Goal: Check status: Check status

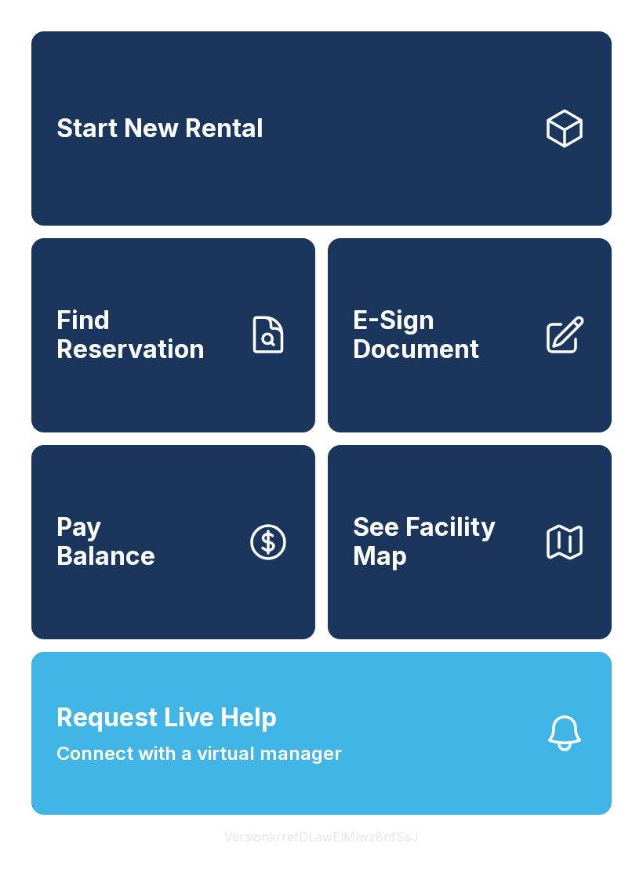
click at [499, 570] on span "See Facility Map" at bounding box center [441, 541] width 177 height 57
click at [441, 756] on button "Request Live Help Connect with a virtual manager" at bounding box center [321, 733] width 580 height 163
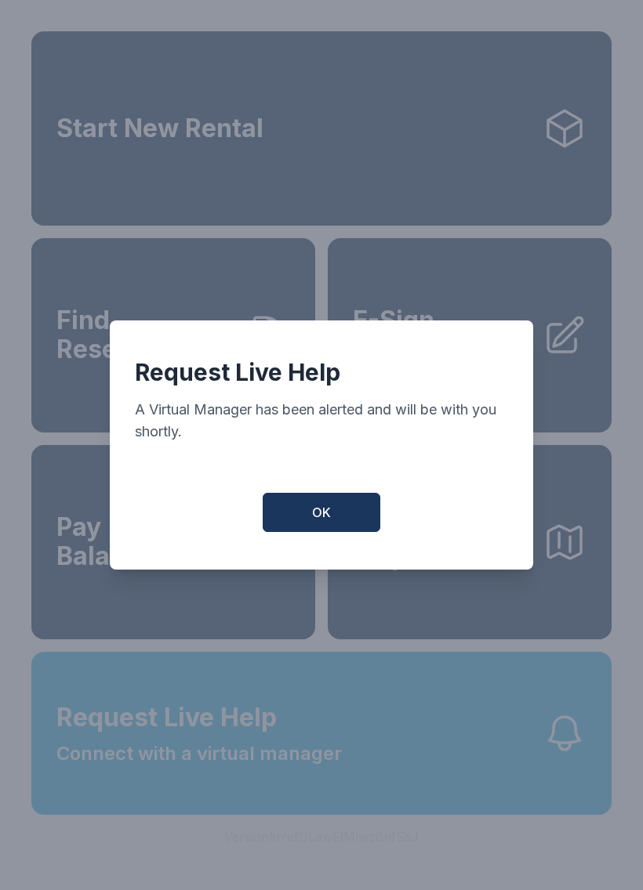
click at [348, 502] on button "OK" at bounding box center [322, 512] width 118 height 39
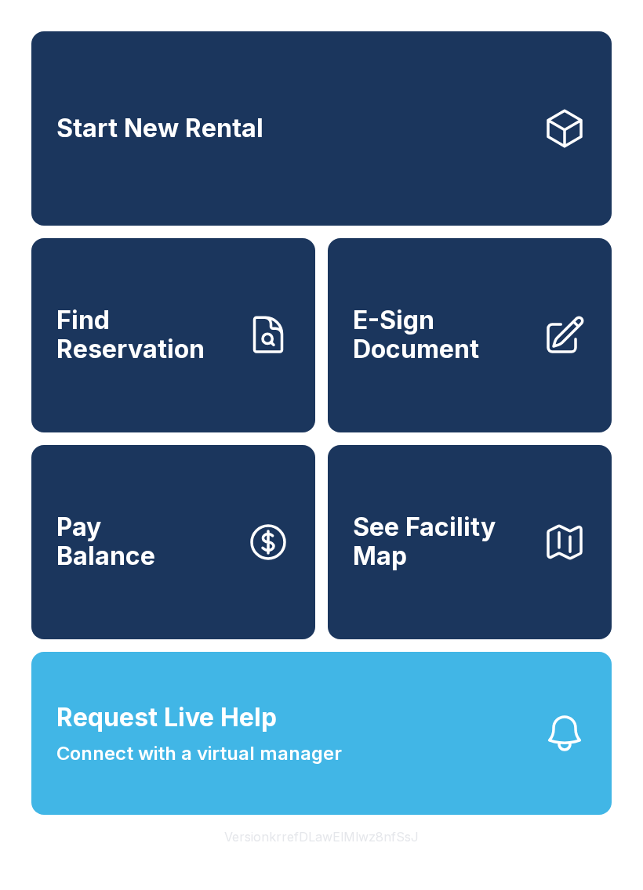
click at [490, 562] on span "See Facility Map" at bounding box center [441, 541] width 177 height 57
click at [437, 783] on button "Request Live Help Connect with a virtual manager" at bounding box center [321, 733] width 580 height 163
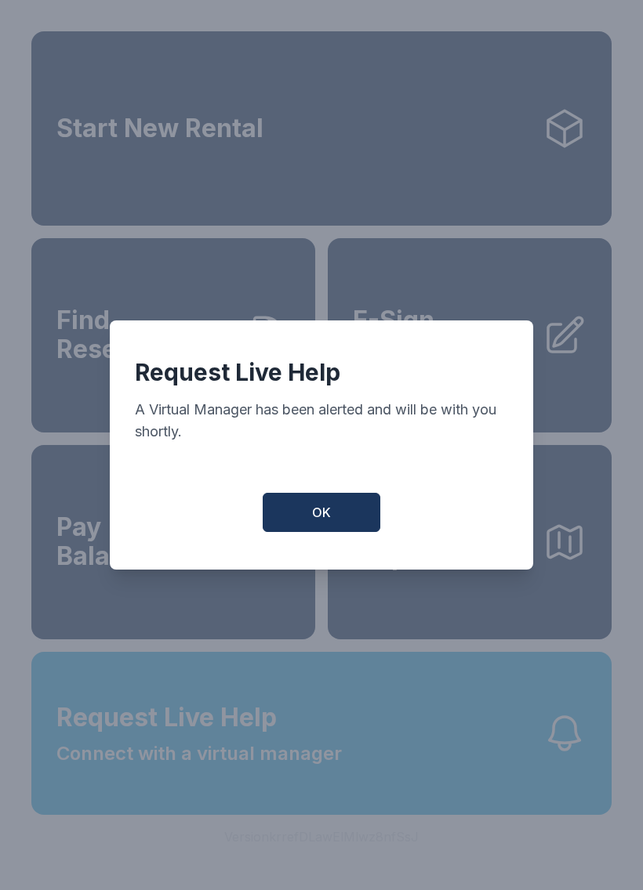
click at [339, 503] on button "OK" at bounding box center [322, 512] width 118 height 39
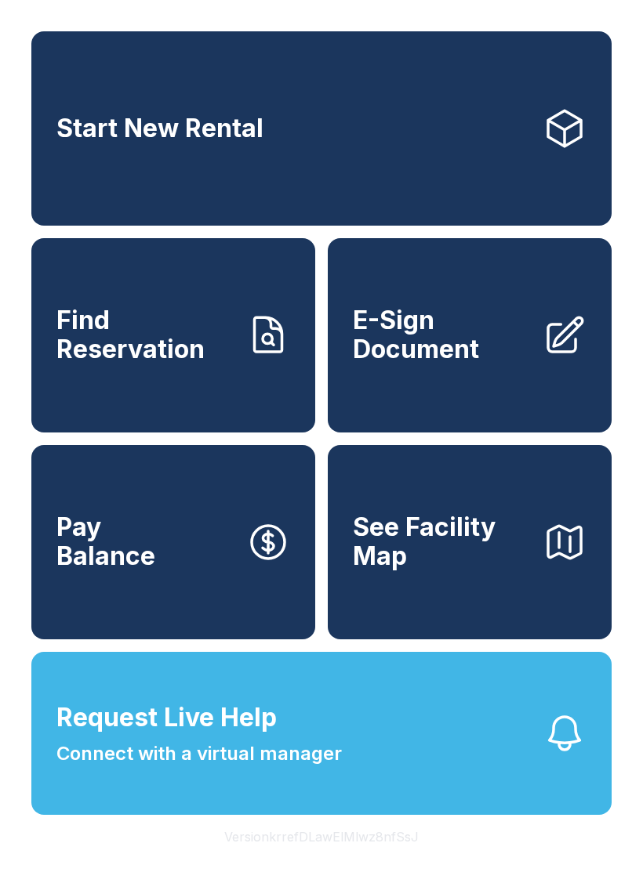
click at [187, 360] on span "Find Reservation" at bounding box center [144, 334] width 177 height 57
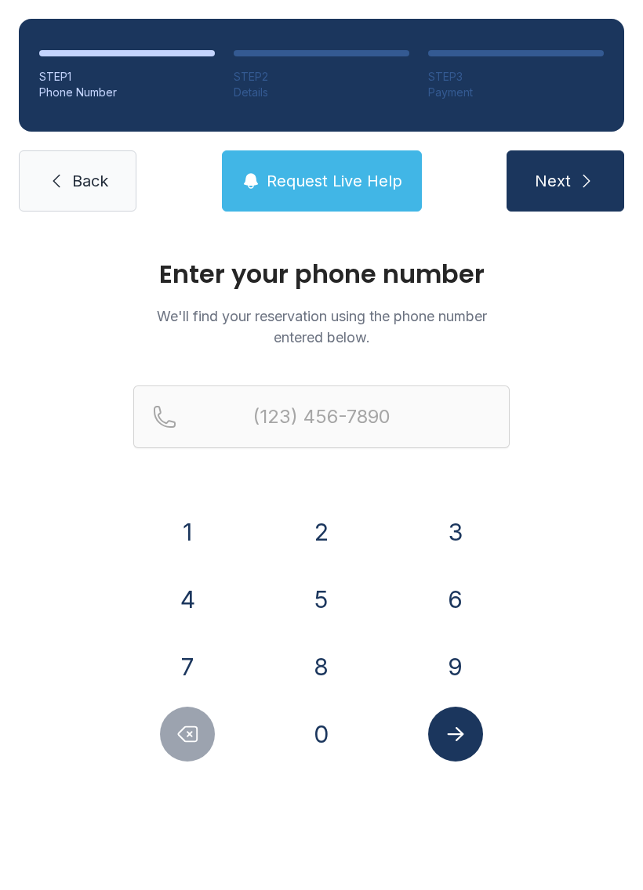
click at [455, 607] on button "6" at bounding box center [455, 599] width 55 height 55
click at [459, 512] on button "3" at bounding box center [455, 532] width 55 height 55
click at [328, 734] on button "0" at bounding box center [321, 734] width 55 height 55
click at [321, 659] on button "8" at bounding box center [321, 666] width 55 height 55
click at [336, 522] on button "2" at bounding box center [321, 532] width 55 height 55
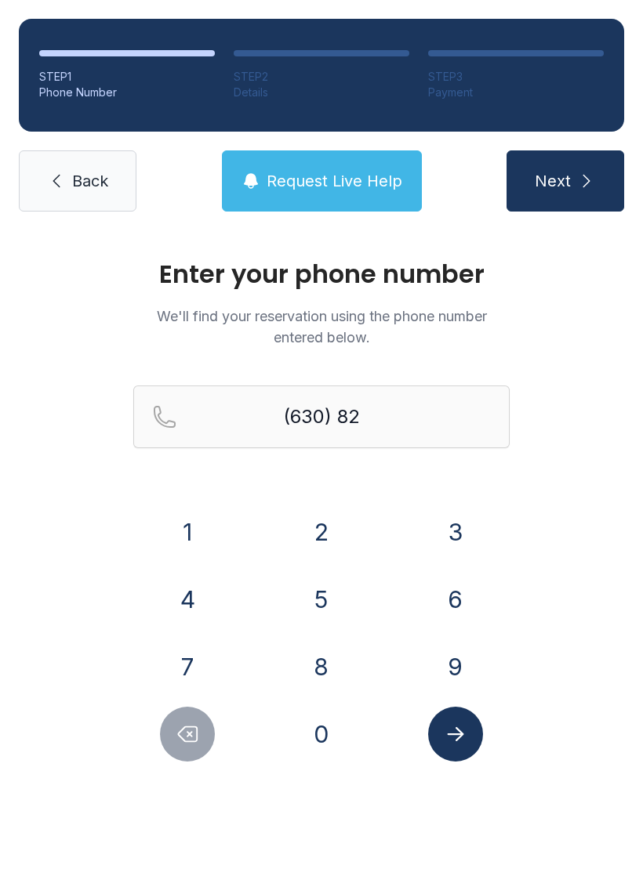
click at [191, 674] on button "7" at bounding box center [187, 666] width 55 height 55
click at [335, 525] on button "2" at bounding box center [321, 532] width 55 height 55
click at [462, 657] on button "9" at bounding box center [455, 666] width 55 height 55
click at [319, 596] on button "5" at bounding box center [321, 599] width 55 height 55
click at [184, 664] on button "7" at bounding box center [187, 666] width 55 height 55
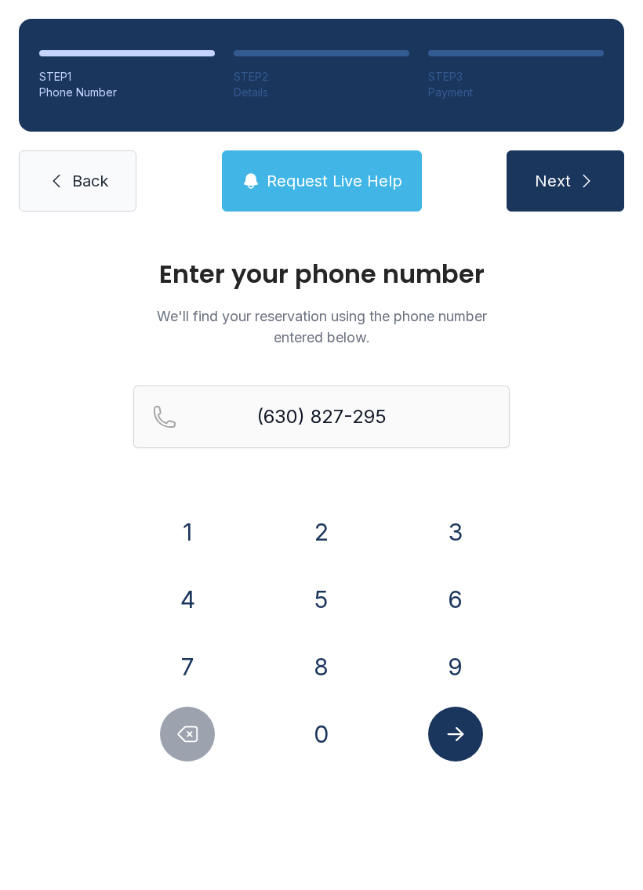
type input "[PHONE_NUMBER]"
click at [458, 737] on icon "Submit lookup form" at bounding box center [455, 734] width 16 height 14
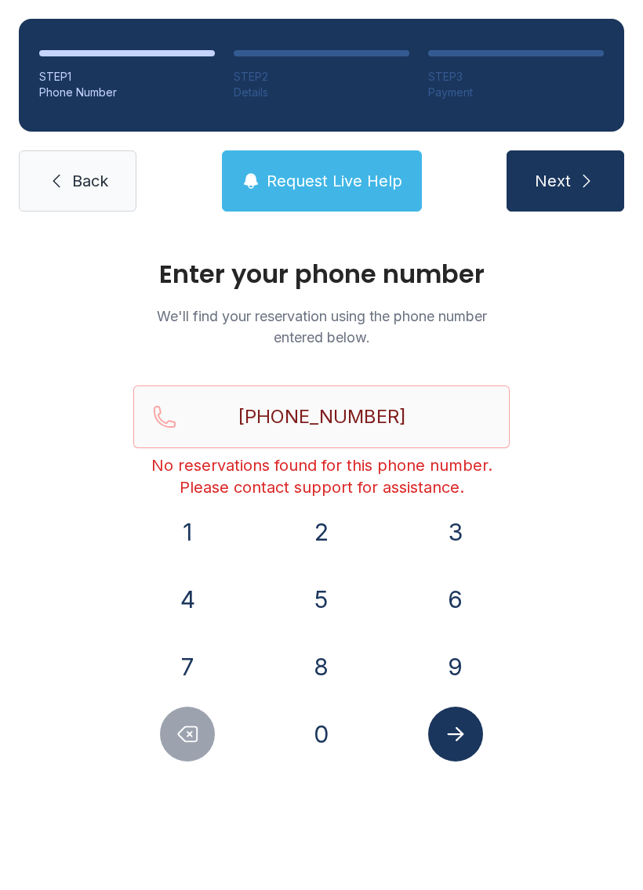
click at [103, 161] on link "Back" at bounding box center [78, 180] width 118 height 61
